Goal: Check status: Check status

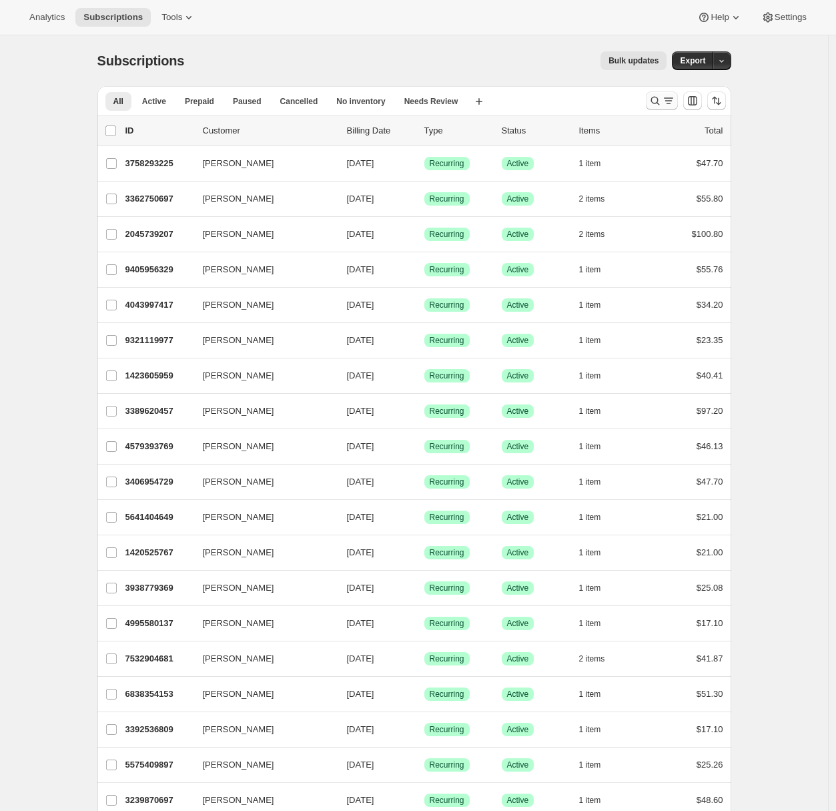
click at [650, 105] on button "Search and filter results" at bounding box center [662, 100] width 32 height 19
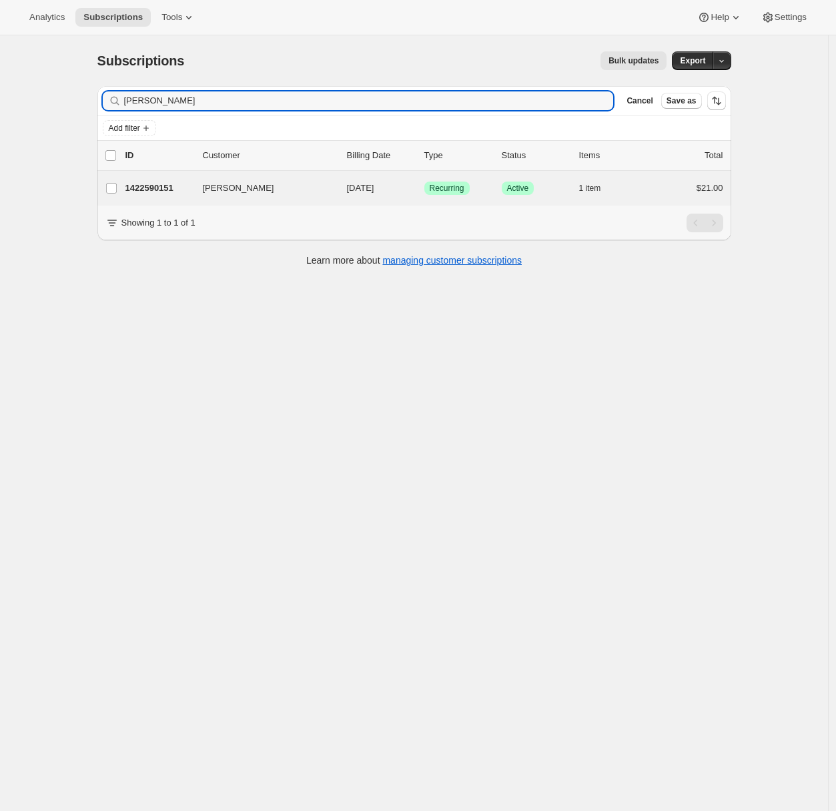
type input "[PERSON_NAME]"
click at [164, 178] on div "[PERSON_NAME] 1422590151 [PERSON_NAME] [DATE] Success Recurring Success Active …" at bounding box center [414, 188] width 634 height 35
click at [163, 188] on p "1422590151" at bounding box center [159, 188] width 67 height 13
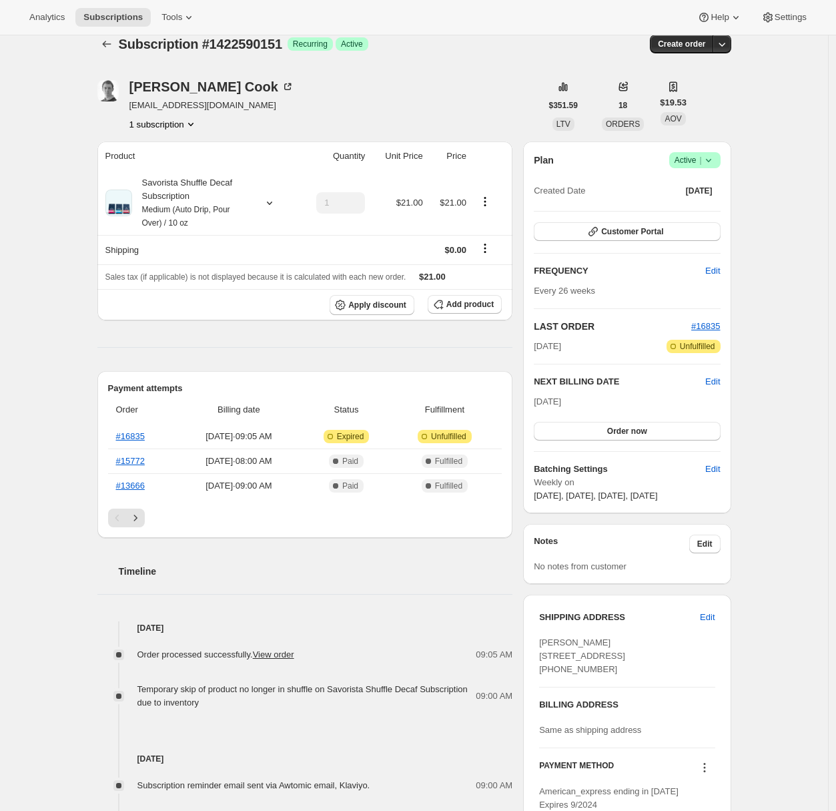
scroll to position [25, 0]
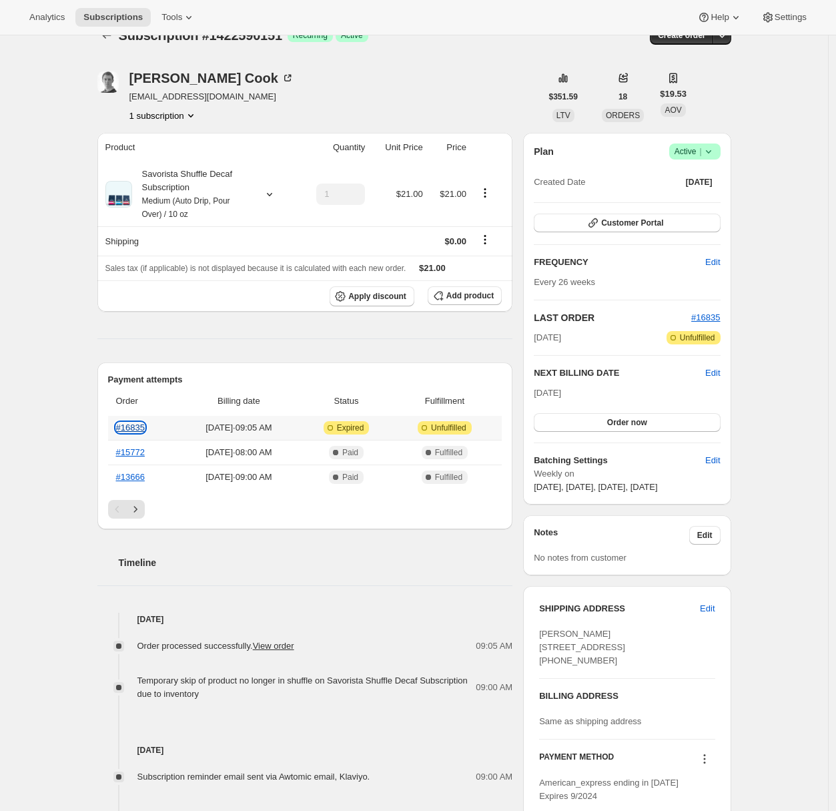
click at [140, 429] on link "#16835" at bounding box center [130, 428] width 29 height 10
